Goal: Task Accomplishment & Management: Use online tool/utility

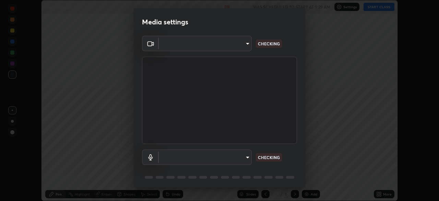
scroll to position [201, 439]
type input "150ce54b6659d6facffdc1d488e586a8afcf012d443804c7c5fd1c8fc4ffae65"
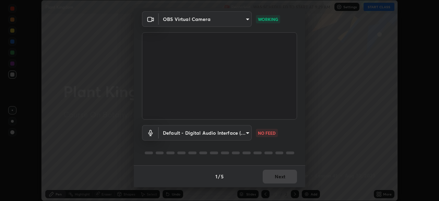
click at [238, 134] on body "Erase all Plant Kingdom Recording WAS SCHEDULED TO START AT 9:29 AM Settings ST…" at bounding box center [219, 100] width 439 height 201
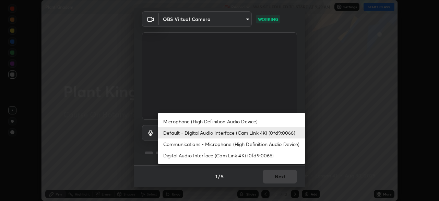
click at [231, 123] on li "Microphone (High Definition Audio Device)" at bounding box center [232, 121] width 148 height 11
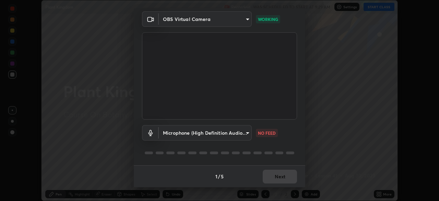
click at [238, 134] on body "Erase all Plant Kingdom Recording WAS SCHEDULED TO START AT 9:29 AM Settings ST…" at bounding box center [219, 100] width 439 height 201
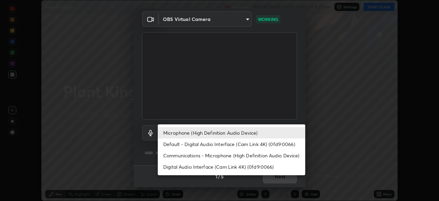
click at [239, 144] on li "Default - Digital Audio Interface (Cam Link 4K) (0fd9:0066)" at bounding box center [232, 143] width 148 height 11
type input "default"
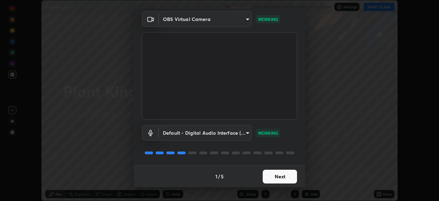
click at [272, 176] on button "Next" at bounding box center [280, 177] width 34 height 14
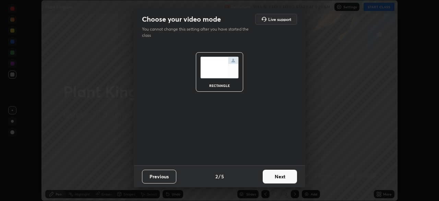
scroll to position [0, 0]
click at [275, 178] on button "Next" at bounding box center [280, 177] width 34 height 14
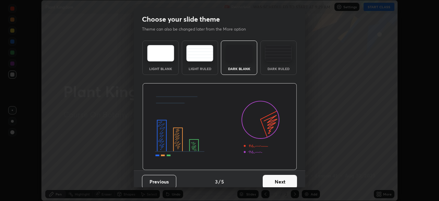
click at [273, 59] on img at bounding box center [278, 53] width 27 height 16
click at [280, 181] on button "Next" at bounding box center [280, 182] width 34 height 14
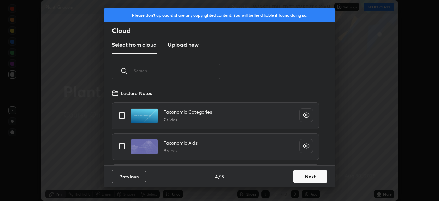
scroll to position [76, 220]
click at [296, 177] on button "Next" at bounding box center [310, 177] width 34 height 14
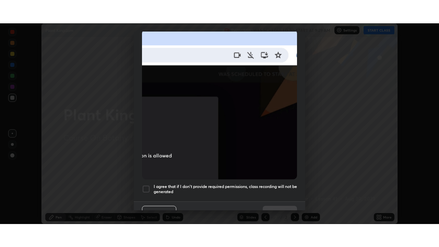
scroll to position [164, 0]
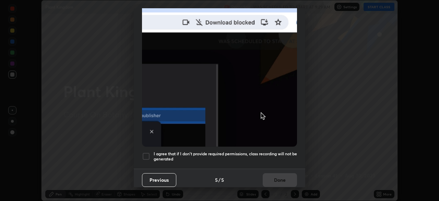
click at [146, 152] on div at bounding box center [146, 156] width 8 height 8
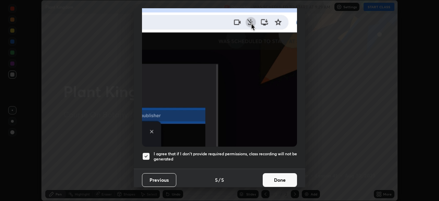
click at [267, 178] on button "Done" at bounding box center [280, 180] width 34 height 14
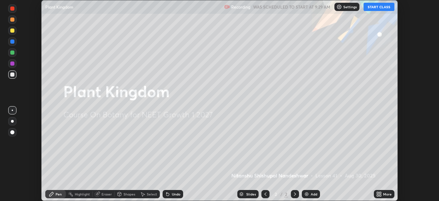
click at [373, 8] on button "START CLASS" at bounding box center [379, 7] width 31 height 8
click at [380, 195] on icon at bounding box center [381, 195] width 2 height 2
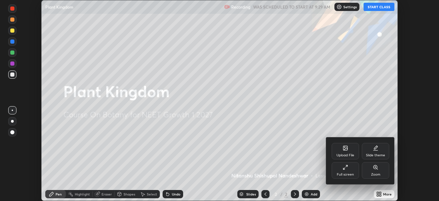
click at [351, 171] on div "Full screen" at bounding box center [345, 170] width 27 height 16
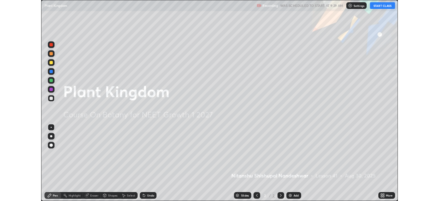
scroll to position [247, 439]
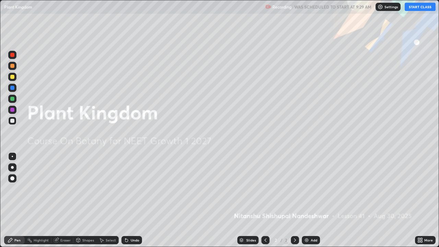
click at [418, 9] on button "START CLASS" at bounding box center [420, 7] width 31 height 8
click at [413, 7] on button "START CLASS" at bounding box center [420, 7] width 31 height 8
click at [416, 8] on button "START CLASS" at bounding box center [420, 7] width 31 height 8
click at [416, 7] on button "START CLASS" at bounding box center [420, 7] width 31 height 8
click at [418, 7] on button "START CLASS" at bounding box center [420, 7] width 31 height 8
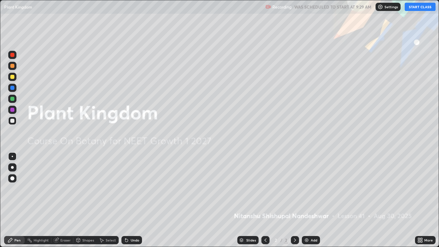
click at [418, 7] on button "START CLASS" at bounding box center [420, 7] width 31 height 8
click at [419, 200] on icon at bounding box center [419, 242] width 2 height 2
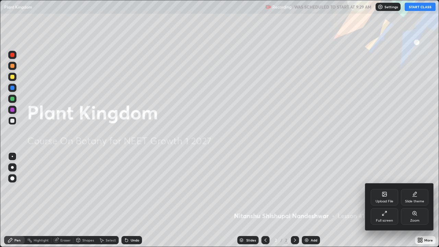
click at [389, 200] on div "Full screen" at bounding box center [384, 220] width 17 height 3
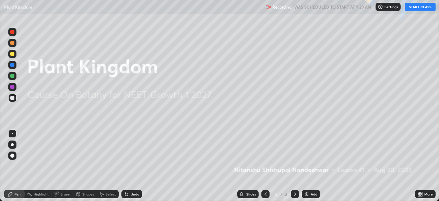
scroll to position [34128, 33889]
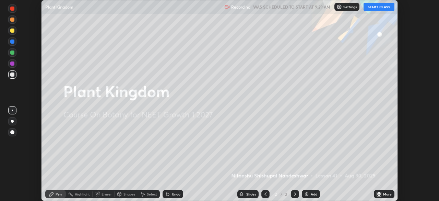
click at [378, 8] on button "START CLASS" at bounding box center [379, 7] width 31 height 8
click at [377, 8] on button "START CLASS" at bounding box center [379, 7] width 31 height 8
click at [379, 7] on button "START CLASS" at bounding box center [379, 7] width 31 height 8
click at [375, 6] on button "START CLASS" at bounding box center [379, 7] width 31 height 8
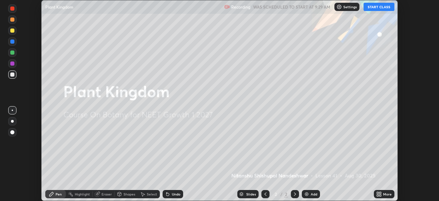
click at [381, 8] on button "START CLASS" at bounding box center [379, 7] width 31 height 8
click at [381, 7] on button "START CLASS" at bounding box center [379, 7] width 31 height 8
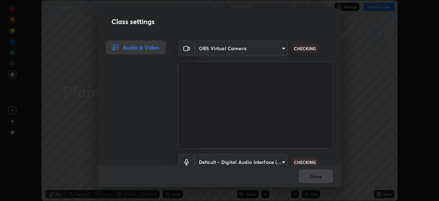
scroll to position [31, 0]
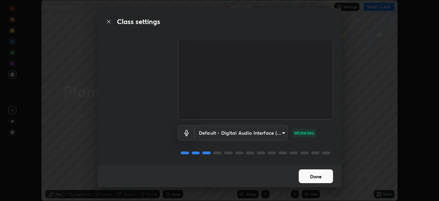
click at [317, 176] on button "Done" at bounding box center [316, 176] width 34 height 14
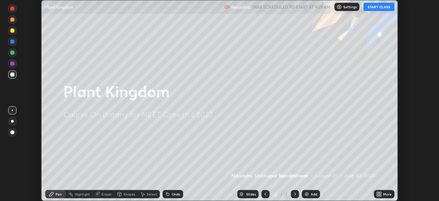
click at [384, 8] on button "START CLASS" at bounding box center [379, 7] width 31 height 8
click at [376, 7] on button "START CLASS" at bounding box center [379, 7] width 31 height 8
click at [377, 8] on button "START CLASS" at bounding box center [379, 7] width 31 height 8
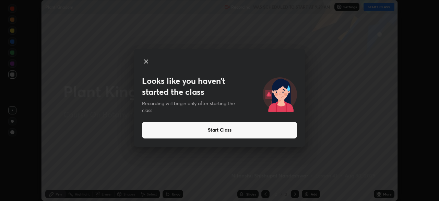
click at [204, 131] on button "Start Class" at bounding box center [219, 130] width 155 height 16
click at [209, 129] on button "Start Class" at bounding box center [219, 130] width 155 height 16
click at [212, 136] on button "Start Class" at bounding box center [219, 130] width 155 height 16
click at [103, 194] on div "Looks like you haven’t started the class Recording will begin only after starti…" at bounding box center [219, 100] width 439 height 201
click at [175, 130] on button "Start Class" at bounding box center [219, 130] width 155 height 16
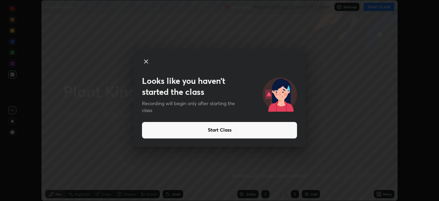
click at [178, 130] on button "Start Class" at bounding box center [219, 130] width 155 height 16
click at [180, 130] on button "Start Class" at bounding box center [219, 130] width 155 height 16
click at [181, 129] on button "Start Class" at bounding box center [219, 130] width 155 height 16
click at [186, 130] on button "Start Class" at bounding box center [219, 130] width 155 height 16
click at [192, 131] on button "Start Class" at bounding box center [219, 130] width 155 height 16
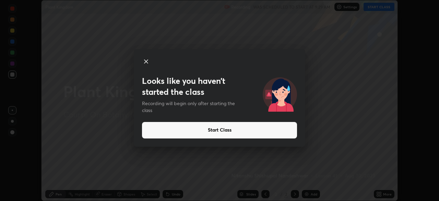
click at [183, 128] on button "Start Class" at bounding box center [219, 130] width 155 height 16
click at [184, 130] on button "Start Class" at bounding box center [219, 130] width 155 height 16
click at [193, 133] on button "Start Class" at bounding box center [219, 130] width 155 height 16
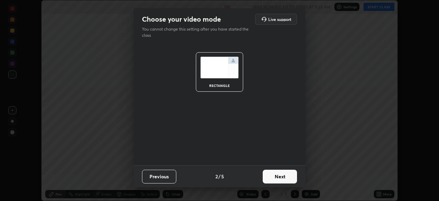
scroll to position [201, 439]
click at [273, 180] on button "Next" at bounding box center [280, 177] width 34 height 14
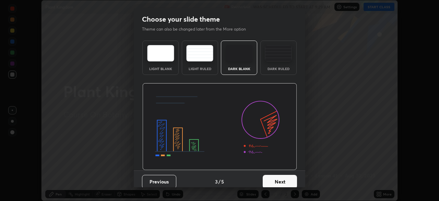
click at [272, 66] on div "Dark Ruled" at bounding box center [279, 58] width 36 height 34
click at [280, 181] on button "Next" at bounding box center [280, 182] width 34 height 14
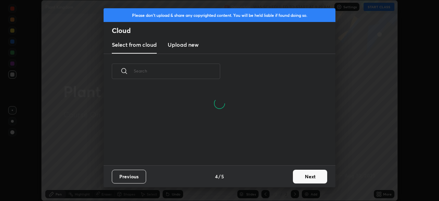
click at [299, 179] on button "Next" at bounding box center [310, 177] width 34 height 14
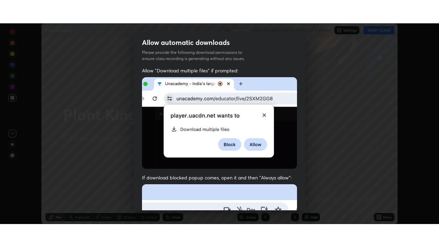
scroll to position [164, 0]
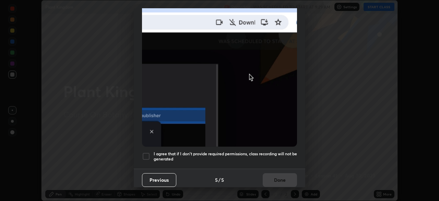
click at [146, 152] on div at bounding box center [146, 156] width 8 height 8
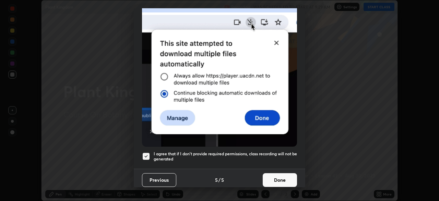
click at [271, 177] on button "Done" at bounding box center [280, 180] width 34 height 14
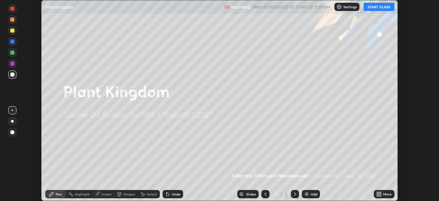
click at [379, 9] on button "START CLASS" at bounding box center [379, 7] width 31 height 8
click at [379, 8] on button "START CLASS" at bounding box center [379, 7] width 31 height 8
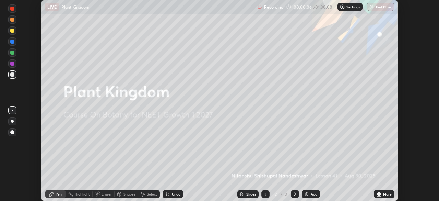
click at [380, 194] on icon at bounding box center [379, 193] width 5 height 5
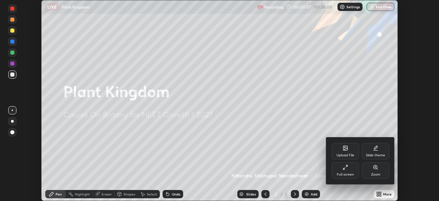
click at [348, 170] on div "Full screen" at bounding box center [345, 170] width 27 height 16
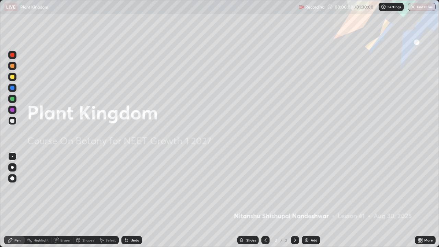
scroll to position [247, 439]
click at [308, 200] on img at bounding box center [306, 240] width 5 height 5
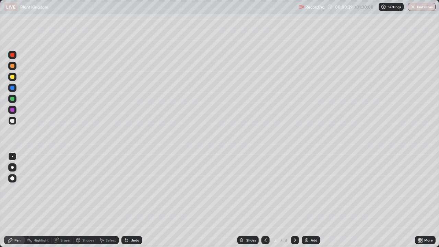
click at [12, 55] on div at bounding box center [12, 55] width 4 height 4
click at [14, 120] on div at bounding box center [12, 121] width 4 height 4
click at [126, 200] on icon at bounding box center [126, 240] width 3 height 3
click at [13, 100] on div at bounding box center [12, 99] width 4 height 4
click at [11, 122] on div at bounding box center [12, 121] width 4 height 4
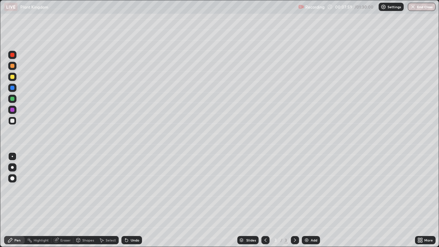
click at [12, 102] on div at bounding box center [12, 99] width 8 height 8
click at [12, 122] on div at bounding box center [12, 121] width 4 height 4
click at [131, 200] on div "Undo" at bounding box center [135, 240] width 9 height 3
click at [13, 69] on div at bounding box center [12, 66] width 8 height 8
click at [14, 78] on div at bounding box center [12, 77] width 4 height 4
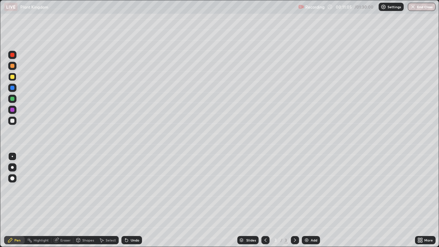
click at [131, 200] on div "Undo" at bounding box center [132, 240] width 21 height 8
click at [12, 110] on div at bounding box center [12, 110] width 4 height 4
click at [82, 200] on div "Shapes" at bounding box center [88, 240] width 12 height 3
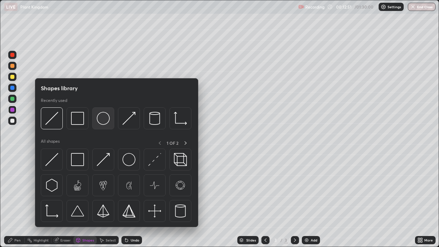
click at [103, 124] on img at bounding box center [103, 118] width 13 height 13
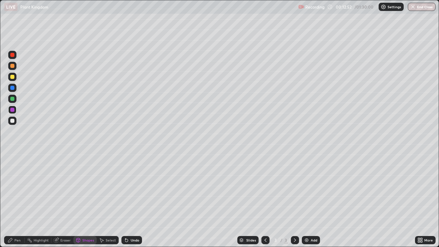
click at [12, 121] on div at bounding box center [12, 121] width 4 height 4
click at [108, 200] on div "Select" at bounding box center [111, 240] width 10 height 3
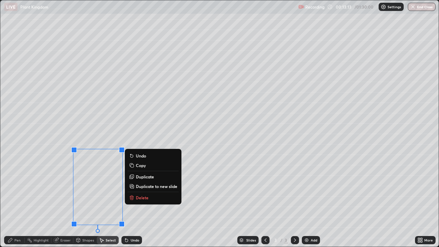
click at [12, 200] on icon at bounding box center [10, 240] width 4 height 4
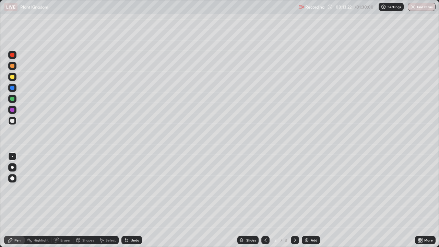
click at [105, 200] on div "Select" at bounding box center [108, 240] width 22 height 8
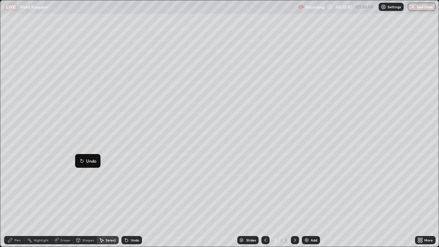
click at [52, 200] on div "0 ° Undo Copy Duplicate Duplicate to new slide Delete" at bounding box center [219, 123] width 439 height 246
click at [13, 200] on div "Pen" at bounding box center [14, 240] width 21 height 8
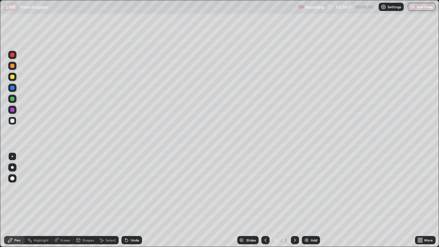
click at [83, 200] on div "Shapes" at bounding box center [88, 240] width 12 height 3
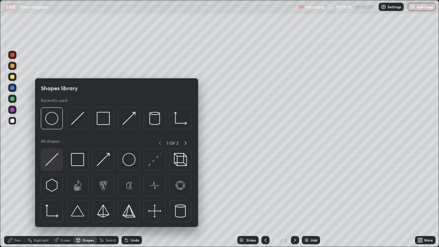
click at [55, 161] on img at bounding box center [51, 159] width 13 height 13
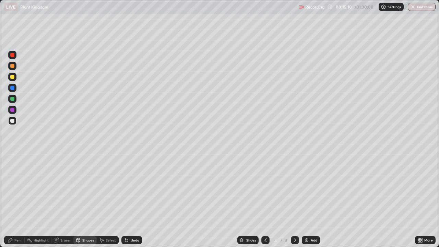
click at [16, 200] on div "Pen" at bounding box center [17, 240] width 6 height 3
click at [11, 67] on div at bounding box center [12, 66] width 4 height 4
click at [12, 78] on div at bounding box center [12, 77] width 4 height 4
click at [12, 110] on div at bounding box center [12, 110] width 4 height 4
click at [12, 121] on div at bounding box center [12, 121] width 4 height 4
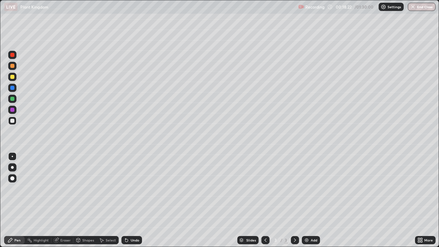
click at [8, 69] on div at bounding box center [12, 65] width 8 height 11
click at [12, 81] on div at bounding box center [12, 77] width 8 height 8
click at [11, 66] on div at bounding box center [12, 66] width 4 height 4
click at [14, 80] on div at bounding box center [12, 77] width 8 height 8
click at [13, 110] on div at bounding box center [12, 110] width 4 height 4
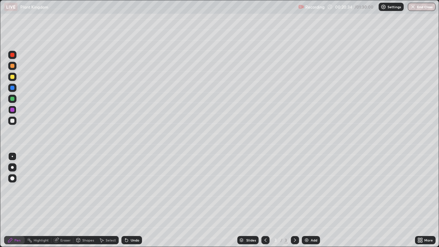
click at [12, 121] on div at bounding box center [12, 121] width 4 height 4
click at [307, 200] on img at bounding box center [306, 240] width 5 height 5
click at [13, 120] on div at bounding box center [12, 121] width 4 height 4
click at [66, 200] on div "Eraser" at bounding box center [65, 240] width 10 height 3
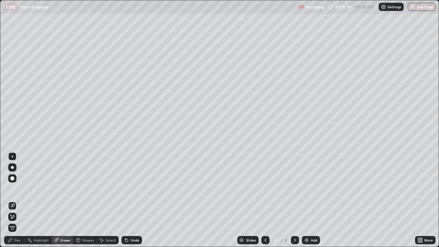
click at [19, 200] on div "Pen" at bounding box center [14, 240] width 21 height 8
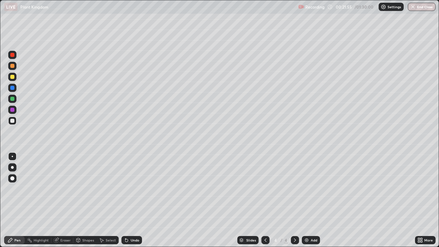
click at [61, 200] on div "Eraser" at bounding box center [62, 240] width 22 height 8
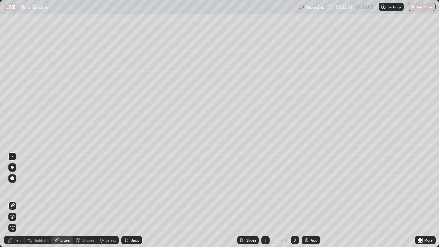
click at [18, 200] on div "Pen" at bounding box center [17, 240] width 6 height 3
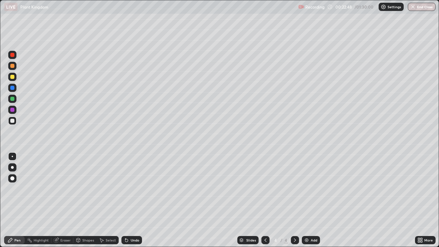
click at [12, 112] on div at bounding box center [12, 110] width 8 height 8
click at [12, 123] on div at bounding box center [12, 121] width 4 height 4
click at [13, 76] on div at bounding box center [12, 77] width 4 height 4
click at [12, 100] on div at bounding box center [12, 99] width 4 height 4
click at [12, 67] on div at bounding box center [12, 66] width 4 height 4
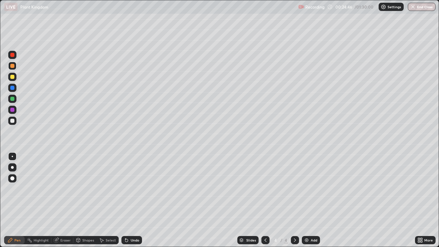
click at [11, 55] on div at bounding box center [12, 55] width 4 height 4
click at [11, 108] on div at bounding box center [12, 110] width 4 height 4
click at [11, 99] on div at bounding box center [12, 99] width 4 height 4
click at [12, 110] on div at bounding box center [12, 110] width 4 height 4
click at [265, 200] on icon at bounding box center [265, 240] width 5 height 5
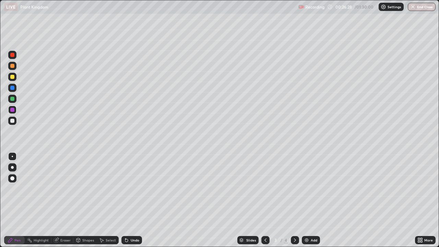
click at [62, 200] on div "Eraser" at bounding box center [65, 240] width 10 height 3
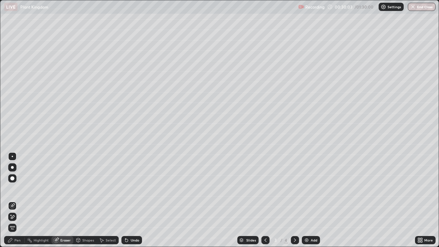
click at [295, 200] on icon at bounding box center [294, 240] width 5 height 5
click at [265, 200] on icon at bounding box center [265, 240] width 5 height 5
click at [294, 200] on icon at bounding box center [295, 240] width 2 height 3
click at [262, 200] on div at bounding box center [266, 240] width 8 height 8
click at [295, 200] on icon at bounding box center [294, 240] width 5 height 5
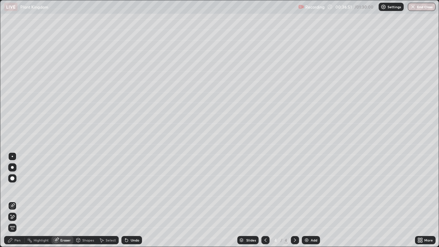
click at [14, 200] on div "Pen" at bounding box center [14, 240] width 21 height 8
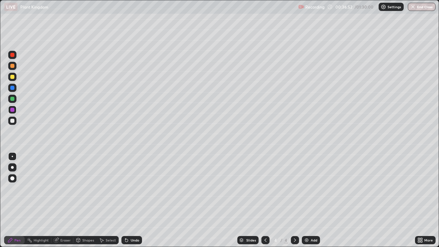
click at [12, 122] on div at bounding box center [12, 121] width 4 height 4
click at [11, 110] on div at bounding box center [12, 110] width 4 height 4
click at [15, 121] on div at bounding box center [12, 121] width 8 height 8
click at [11, 78] on div at bounding box center [12, 77] width 4 height 4
click at [62, 200] on div "Eraser" at bounding box center [65, 240] width 10 height 3
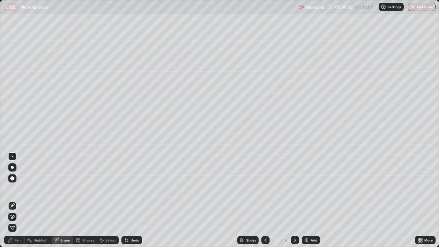
click at [18, 200] on div "Pen" at bounding box center [17, 240] width 6 height 3
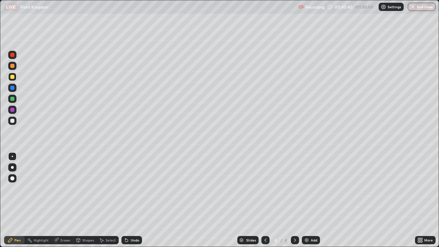
click at [13, 123] on div at bounding box center [12, 121] width 4 height 4
click at [11, 100] on div at bounding box center [12, 99] width 4 height 4
click at [12, 66] on div at bounding box center [12, 66] width 4 height 4
click at [304, 200] on img at bounding box center [306, 240] width 5 height 5
click at [14, 123] on div at bounding box center [12, 121] width 4 height 4
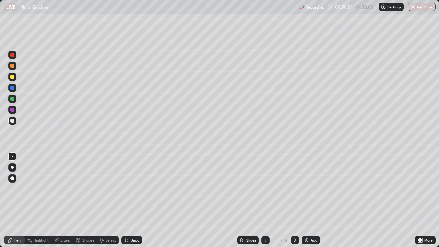
click at [12, 111] on div at bounding box center [12, 110] width 4 height 4
click at [11, 99] on div at bounding box center [12, 99] width 4 height 4
click at [12, 110] on div at bounding box center [12, 110] width 4 height 4
click at [9, 78] on div at bounding box center [12, 77] width 8 height 8
click at [12, 110] on div at bounding box center [12, 110] width 4 height 4
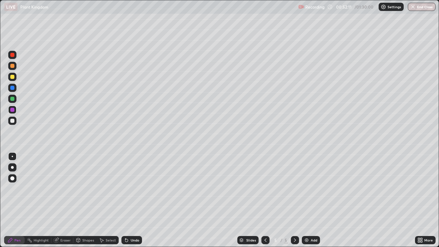
click at [13, 78] on div at bounding box center [12, 77] width 4 height 4
click at [12, 66] on div at bounding box center [12, 66] width 4 height 4
click at [11, 113] on div at bounding box center [12, 110] width 8 height 8
click at [12, 55] on div at bounding box center [12, 55] width 4 height 4
click at [12, 120] on div at bounding box center [12, 121] width 4 height 4
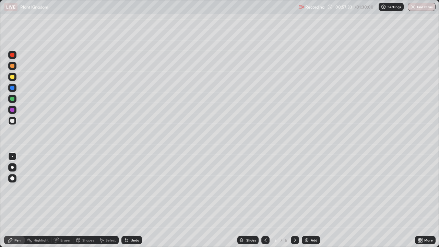
click at [13, 68] on div at bounding box center [12, 66] width 8 height 8
click at [308, 200] on img at bounding box center [306, 240] width 5 height 5
click at [13, 120] on div at bounding box center [12, 121] width 4 height 4
click at [12, 110] on div at bounding box center [12, 110] width 4 height 4
click at [13, 69] on div at bounding box center [12, 66] width 8 height 8
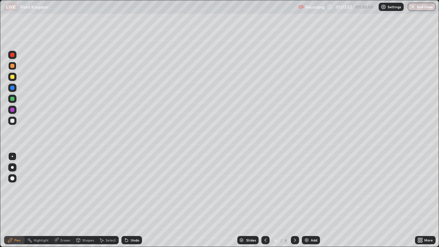
click at [85, 200] on div "Shapes" at bounding box center [88, 240] width 12 height 3
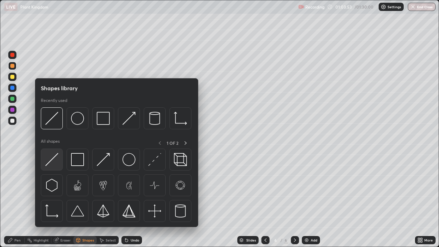
click at [54, 162] on img at bounding box center [51, 159] width 13 height 13
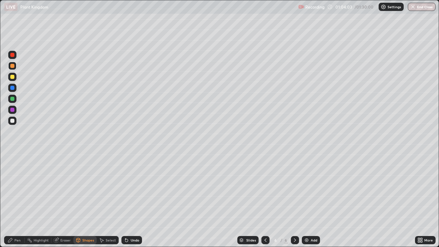
click at [89, 200] on div "Shapes" at bounding box center [84, 240] width 23 height 8
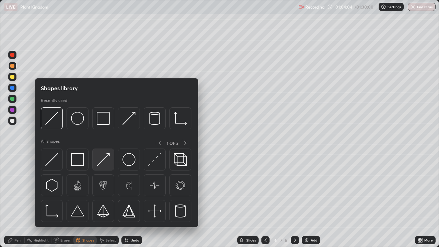
click at [101, 165] on img at bounding box center [103, 159] width 13 height 13
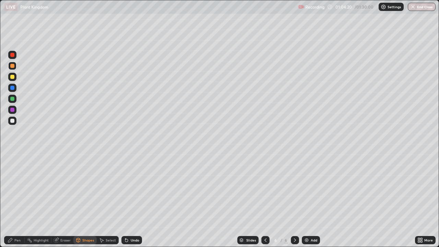
click at [13, 200] on div "Pen" at bounding box center [14, 240] width 21 height 8
click at [12, 121] on div at bounding box center [12, 121] width 4 height 4
click at [14, 99] on div at bounding box center [12, 99] width 4 height 4
click at [129, 200] on div "Undo" at bounding box center [132, 240] width 21 height 8
click at [133, 200] on div "Undo" at bounding box center [135, 240] width 9 height 3
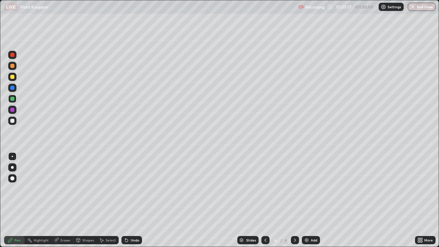
click at [12, 68] on div at bounding box center [12, 66] width 8 height 8
click at [14, 99] on div at bounding box center [12, 99] width 4 height 4
click at [10, 65] on div at bounding box center [12, 66] width 8 height 8
click at [12, 66] on div at bounding box center [12, 66] width 4 height 4
click at [13, 102] on div at bounding box center [12, 99] width 8 height 8
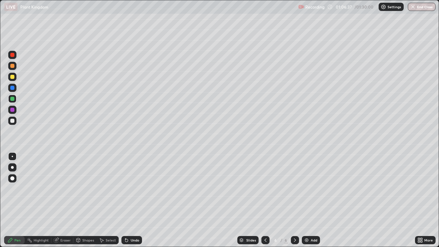
click at [12, 66] on div at bounding box center [12, 66] width 4 height 4
click at [9, 200] on div at bounding box center [12, 192] width 11 height 82
click at [13, 124] on div at bounding box center [12, 121] width 8 height 8
click at [132, 200] on div "Undo" at bounding box center [135, 240] width 9 height 3
click at [131, 200] on div "Undo" at bounding box center [132, 240] width 21 height 8
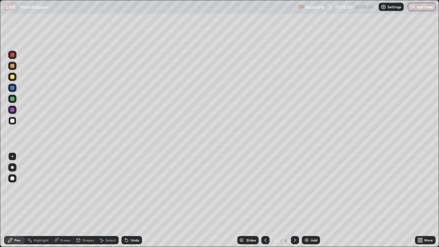
click at [14, 124] on div at bounding box center [12, 121] width 8 height 8
click at [308, 200] on img at bounding box center [306, 240] width 5 height 5
click at [13, 67] on div at bounding box center [12, 66] width 4 height 4
click at [12, 122] on div at bounding box center [12, 121] width 4 height 4
click at [13, 101] on div at bounding box center [12, 99] width 4 height 4
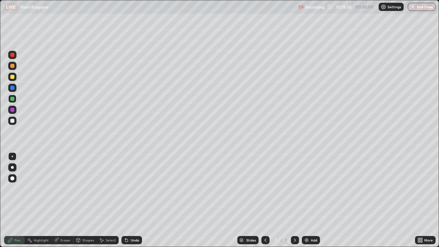
click at [13, 124] on div at bounding box center [12, 121] width 8 height 8
click at [421, 10] on button "End Class" at bounding box center [422, 7] width 28 height 8
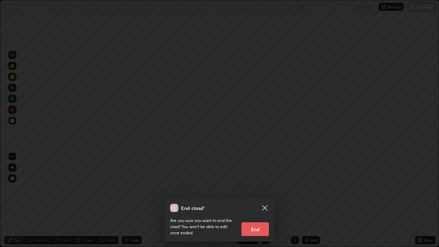
click at [261, 200] on button "End" at bounding box center [255, 229] width 27 height 14
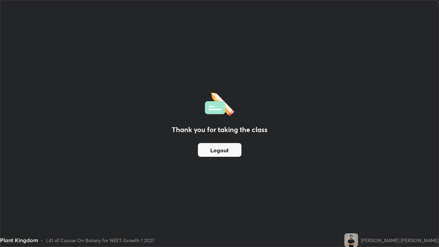
click at [221, 151] on button "Logout" at bounding box center [220, 150] width 44 height 14
